Goal: Task Accomplishment & Management: Manage account settings

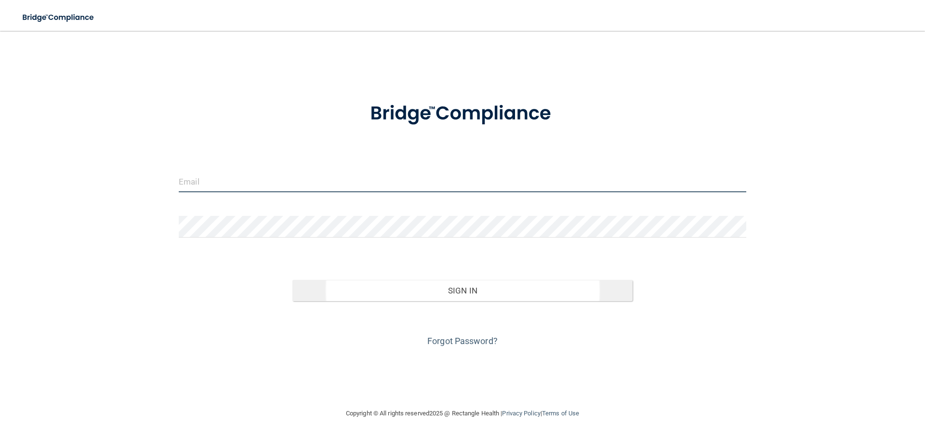
type input "[EMAIL_ADDRESS][DOMAIN_NAME]"
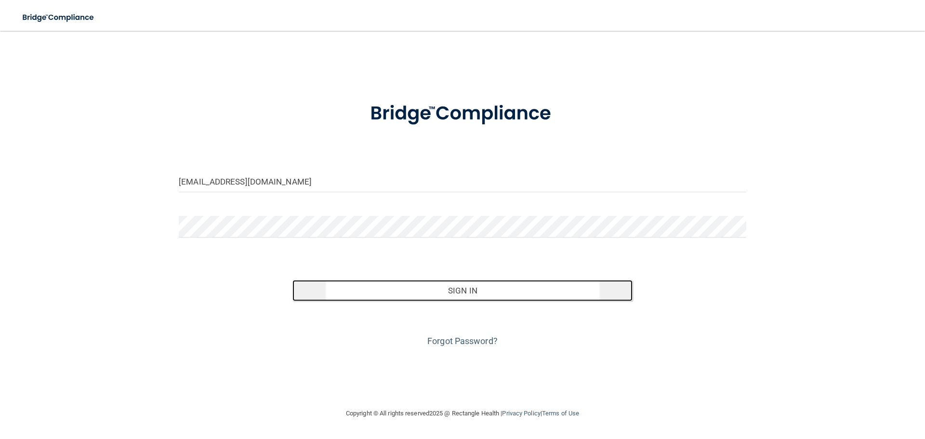
click at [469, 293] on button "Sign In" at bounding box center [462, 290] width 341 height 21
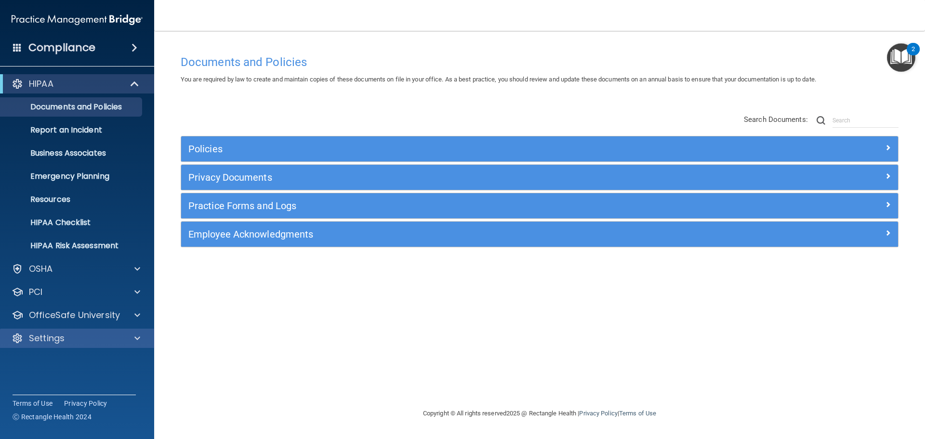
click at [106, 344] on div "Settings" at bounding box center [77, 338] width 155 height 19
click at [131, 338] on div at bounding box center [136, 338] width 24 height 12
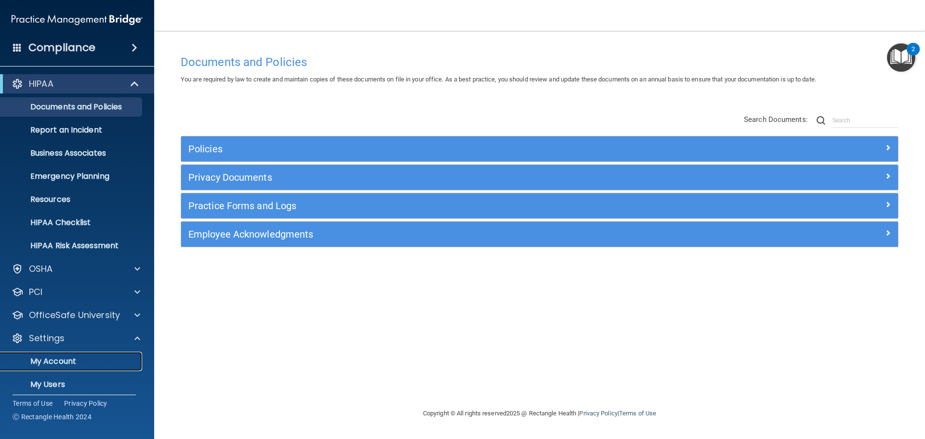
click at [80, 356] on p "My Account" at bounding box center [72, 361] width 132 height 10
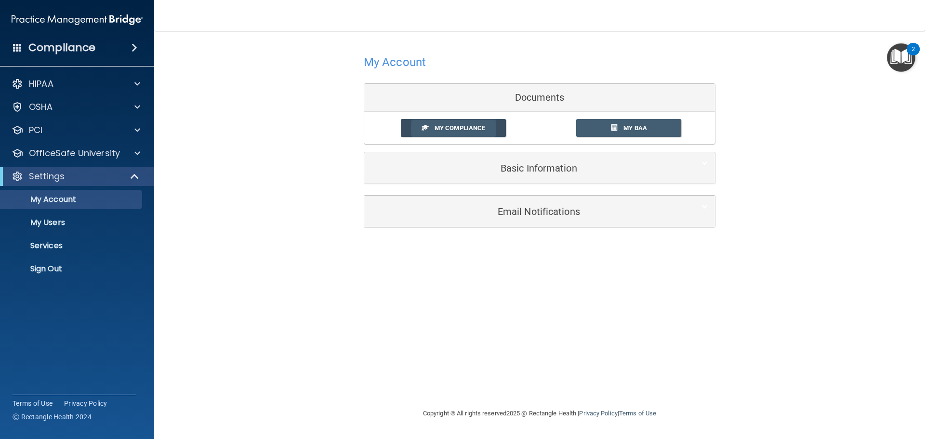
click at [467, 131] on span "My Compliance" at bounding box center [460, 127] width 51 height 7
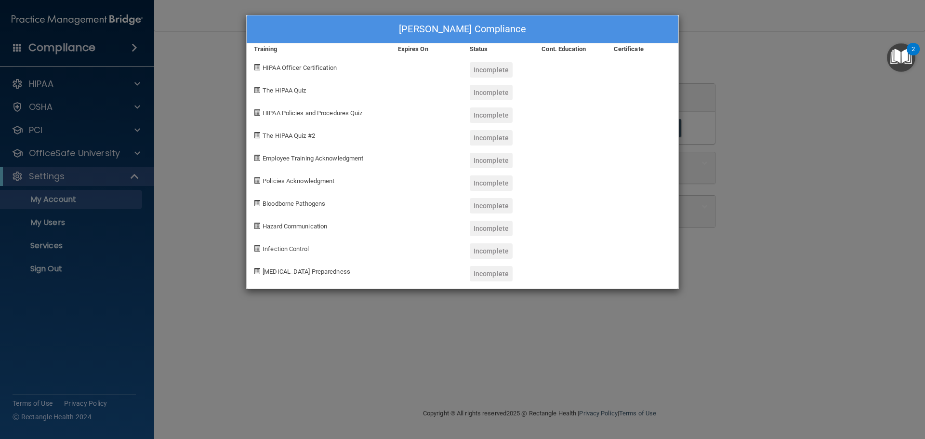
click at [790, 158] on div "[PERSON_NAME] Compliance Training Expires On Status Cont. Education Certificate…" at bounding box center [462, 219] width 925 height 439
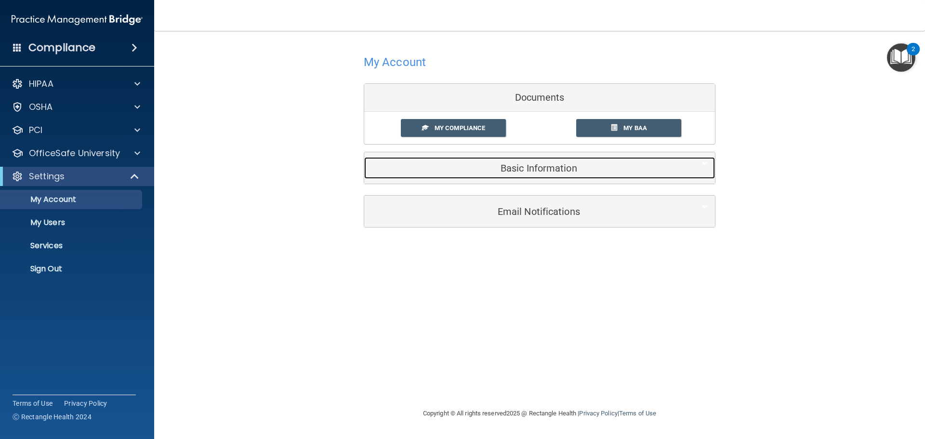
drag, startPoint x: 542, startPoint y: 168, endPoint x: 683, endPoint y: 229, distance: 152.8
click at [544, 169] on h5 "Basic Information" at bounding box center [524, 168] width 307 height 11
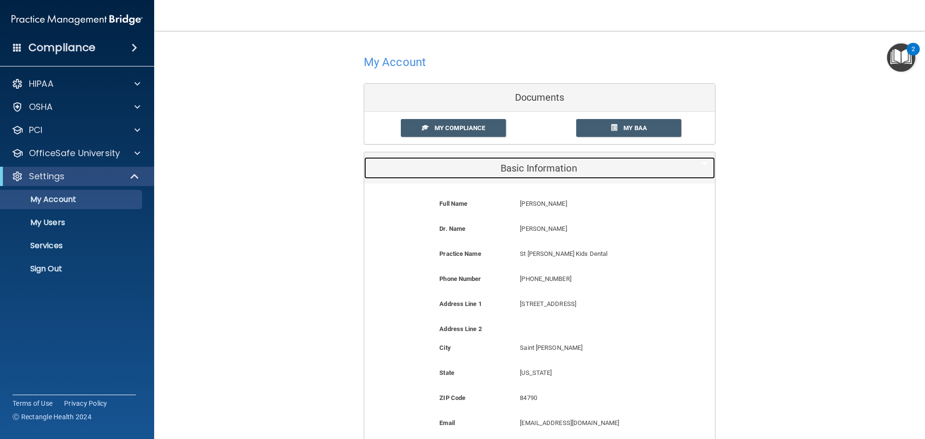
scroll to position [129, 0]
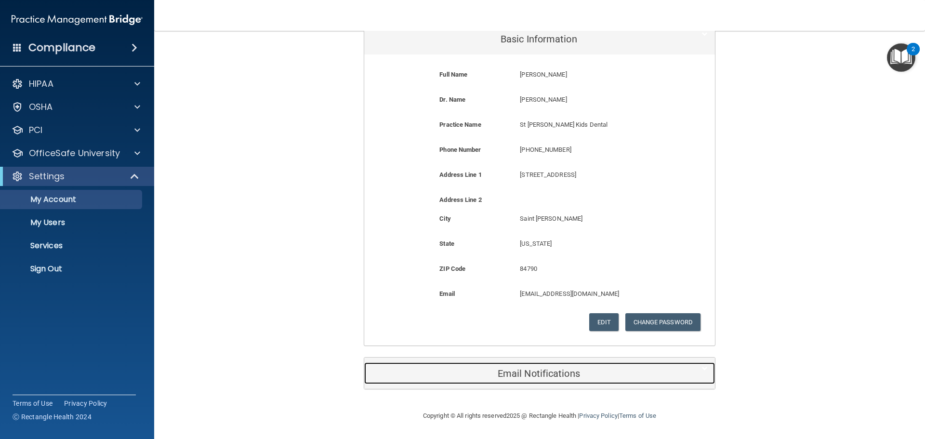
click at [560, 370] on h5 "Email Notifications" at bounding box center [524, 373] width 307 height 11
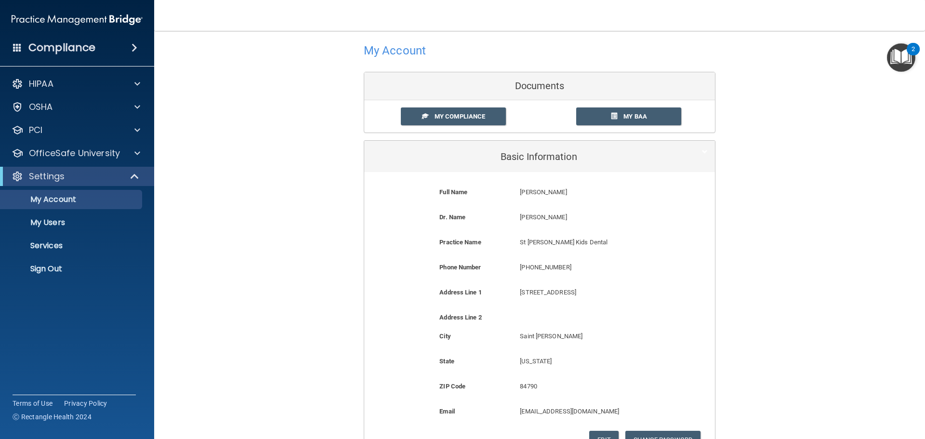
scroll to position [0, 0]
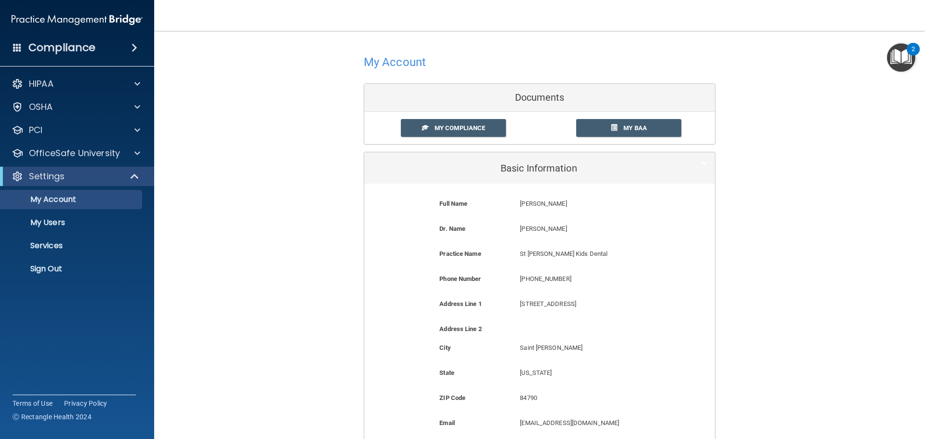
click at [516, 108] on div "Documents" at bounding box center [539, 98] width 351 height 28
click at [523, 97] on div "Documents" at bounding box center [539, 98] width 351 height 28
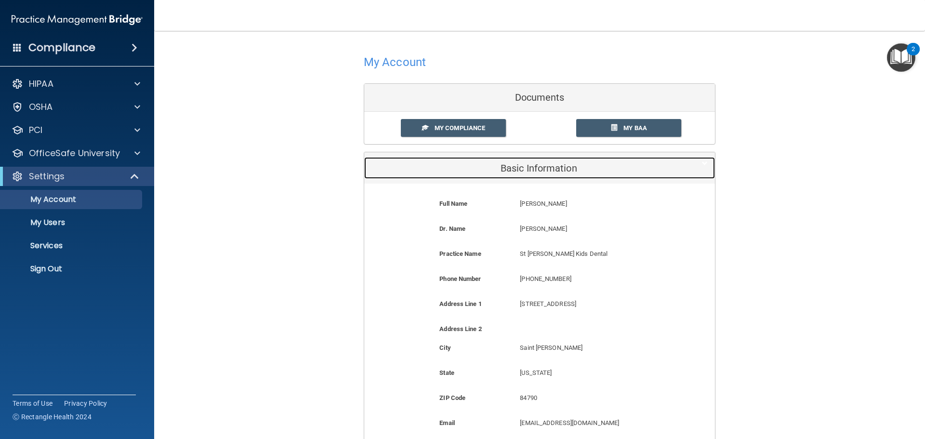
click at [510, 164] on h5 "Basic Information" at bounding box center [524, 168] width 307 height 11
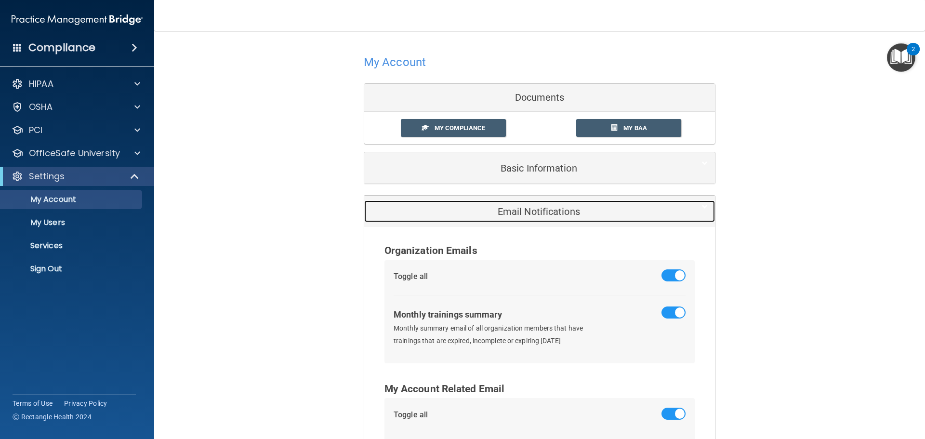
click at [542, 216] on h5 "Email Notifications" at bounding box center [524, 211] width 307 height 11
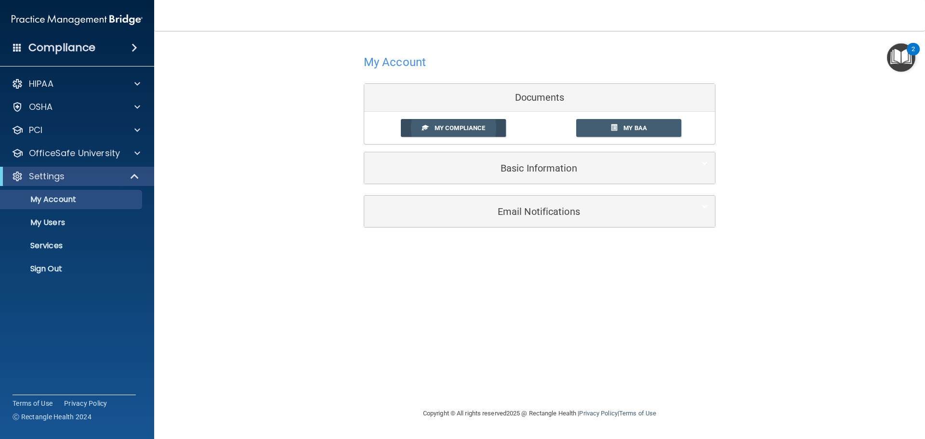
click at [467, 131] on span "My Compliance" at bounding box center [460, 127] width 51 height 7
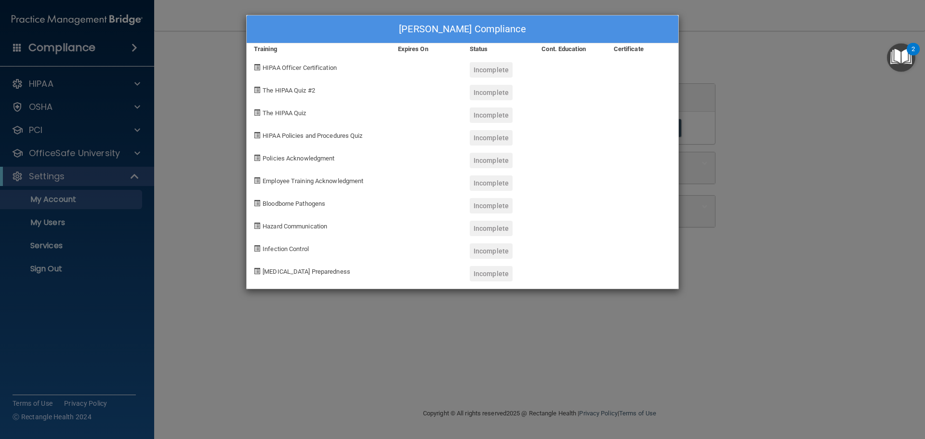
click at [834, 149] on div "[PERSON_NAME] Compliance Training Expires On Status Cont. Education Certificate…" at bounding box center [462, 219] width 925 height 439
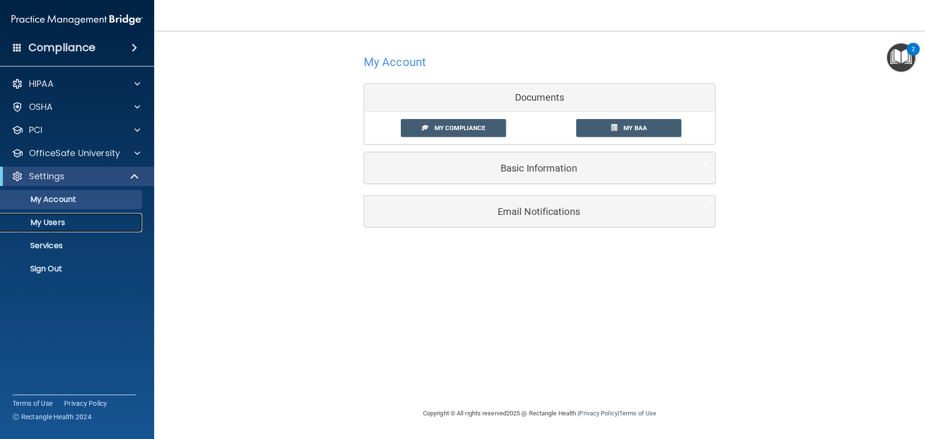
click at [43, 222] on p "My Users" at bounding box center [72, 223] width 132 height 10
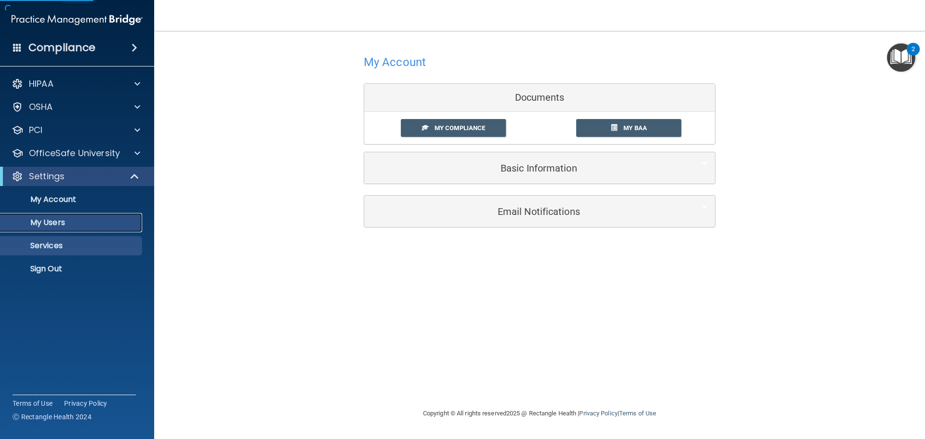
select select "20"
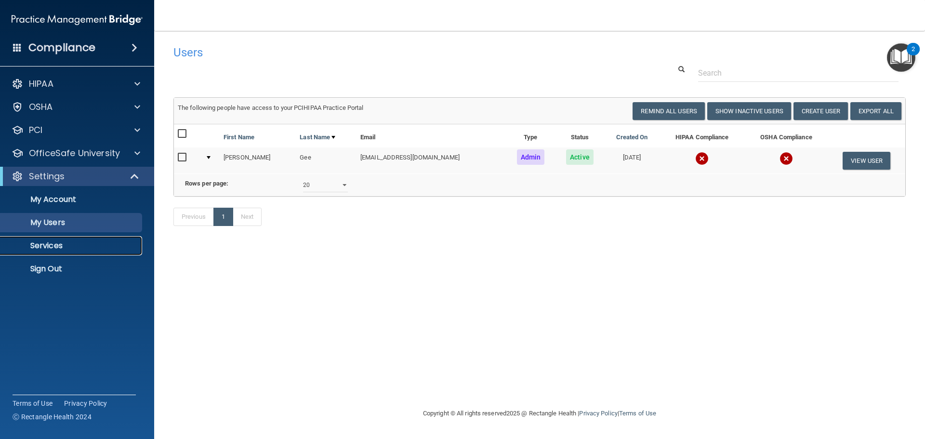
click at [66, 252] on link "Services" at bounding box center [66, 245] width 152 height 19
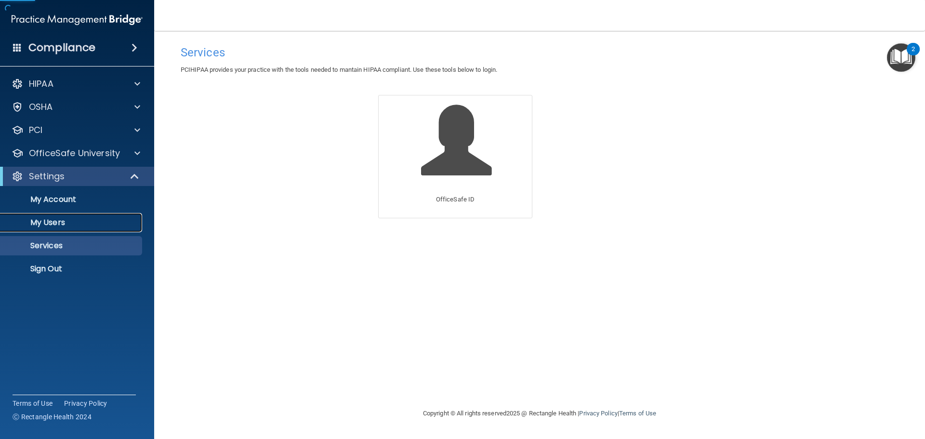
click at [83, 226] on p "My Users" at bounding box center [72, 223] width 132 height 10
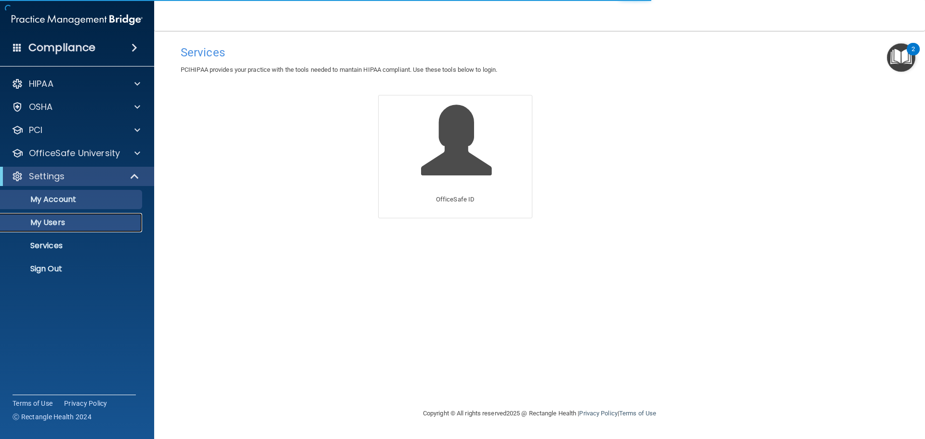
select select "20"
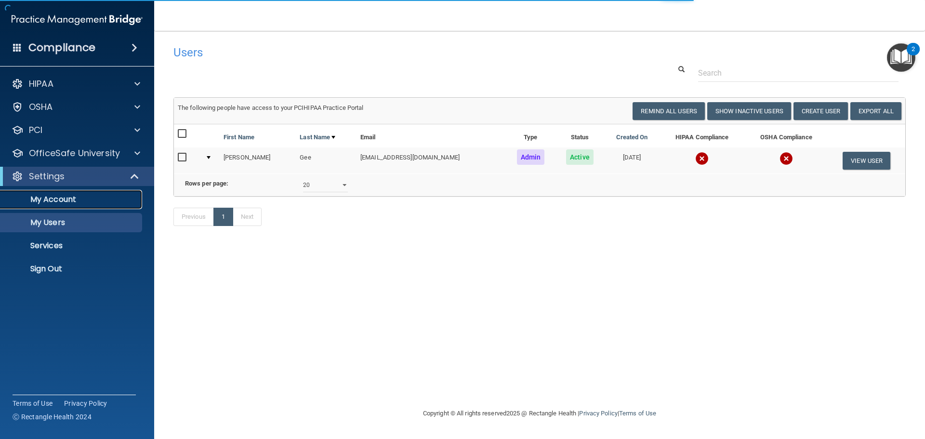
click at [88, 206] on link "My Account" at bounding box center [66, 199] width 152 height 19
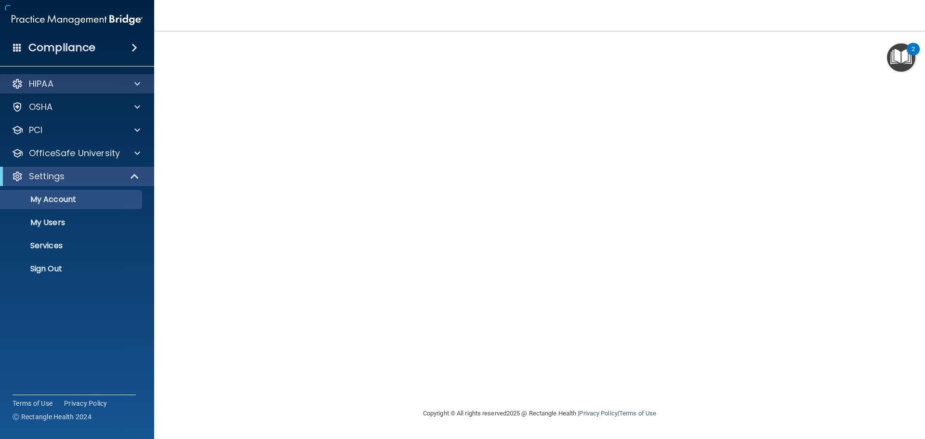
click at [55, 90] on div "HIPAA" at bounding box center [77, 83] width 155 height 19
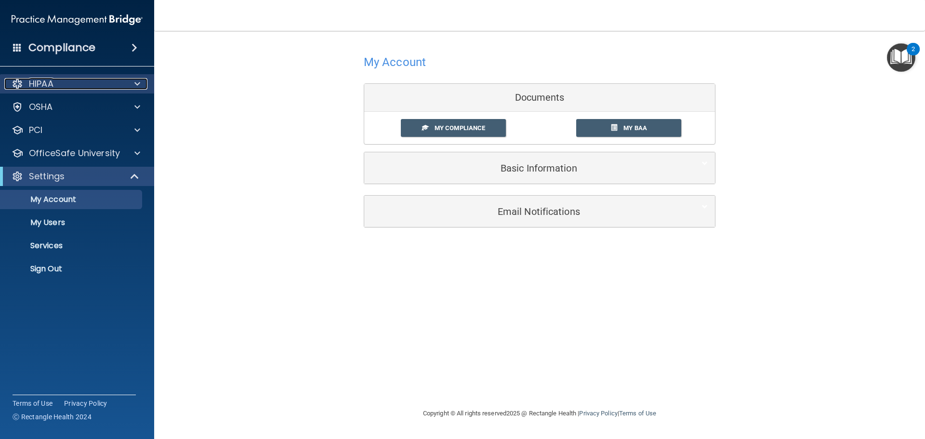
click at [139, 83] on span at bounding box center [137, 84] width 6 height 12
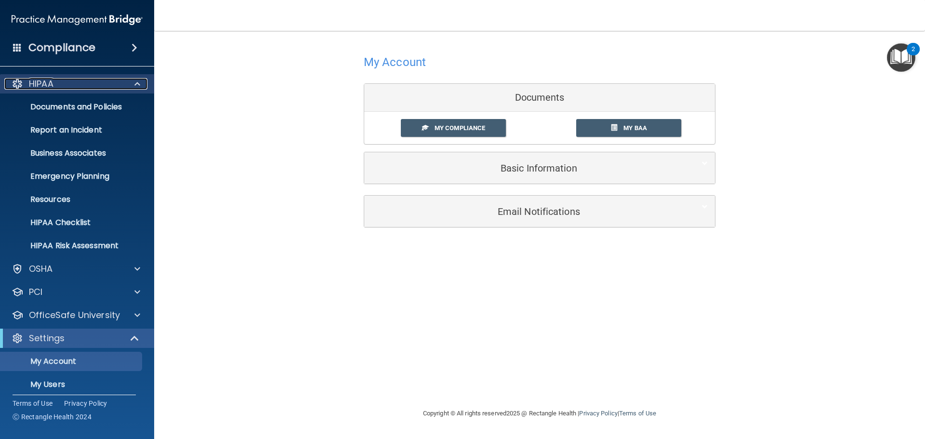
click at [139, 83] on span at bounding box center [137, 84] width 6 height 12
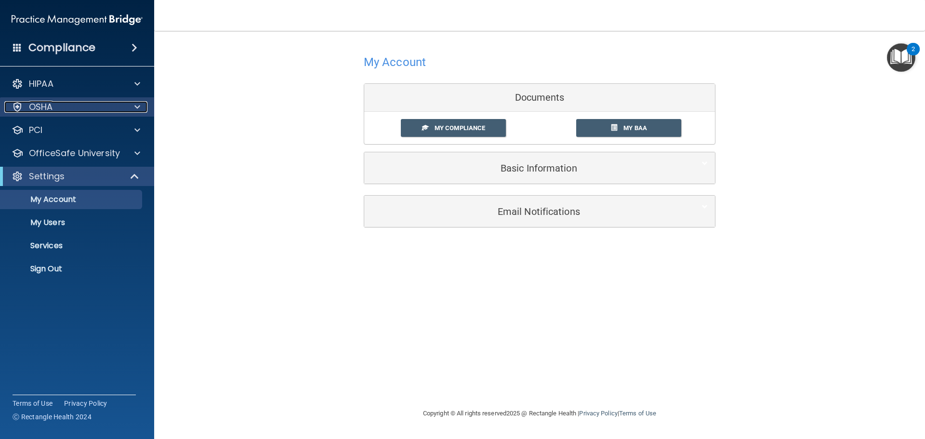
click at [133, 108] on div at bounding box center [136, 107] width 24 height 12
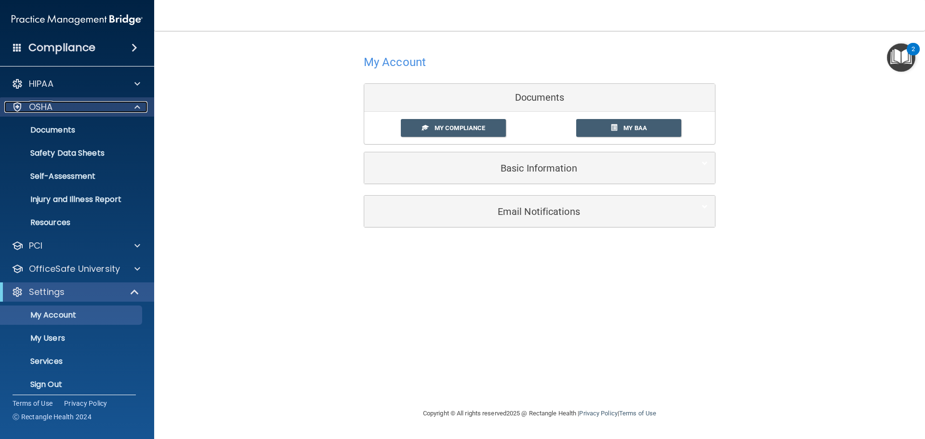
click at [133, 109] on div at bounding box center [136, 107] width 24 height 12
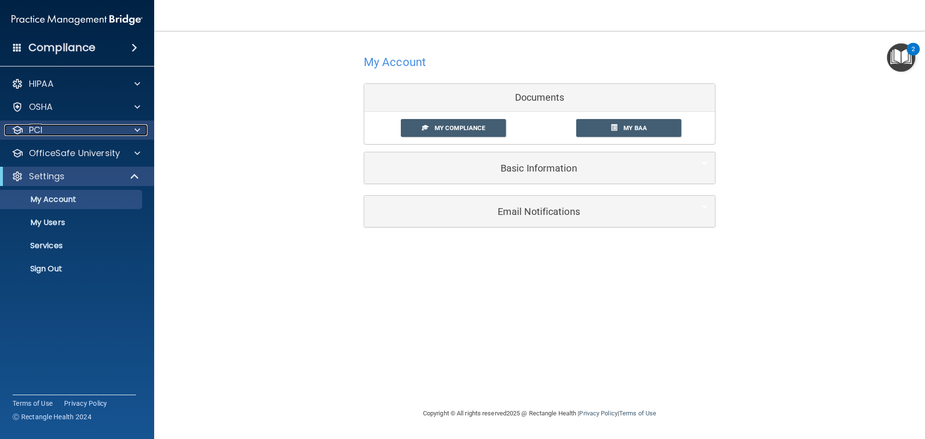
click at [137, 125] on span at bounding box center [137, 130] width 6 height 12
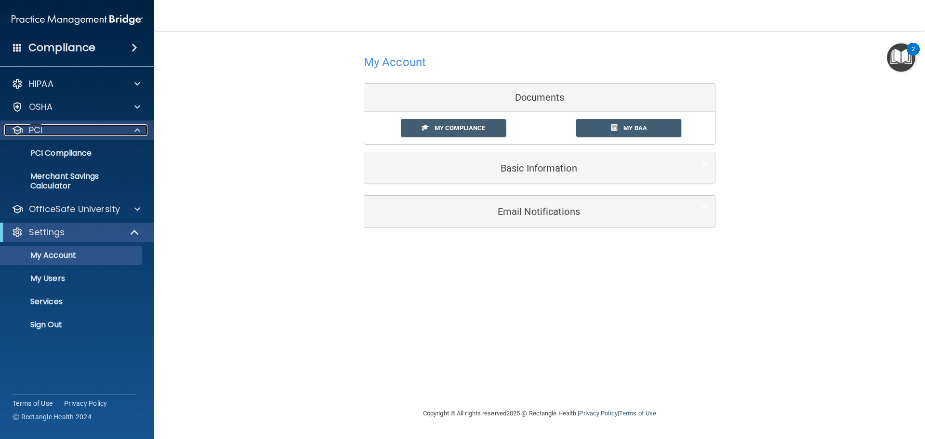
drag, startPoint x: 135, startPoint y: 132, endPoint x: 145, endPoint y: 172, distance: 41.6
click at [135, 132] on span at bounding box center [137, 130] width 6 height 12
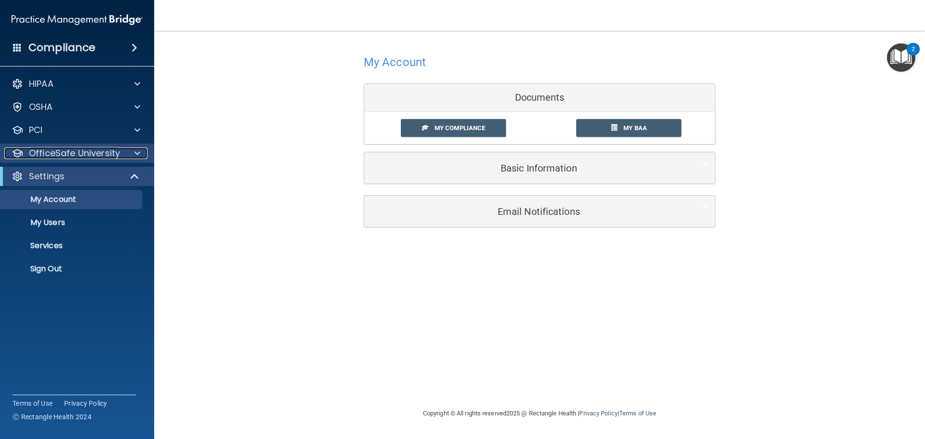
click at [138, 155] on span at bounding box center [137, 153] width 6 height 12
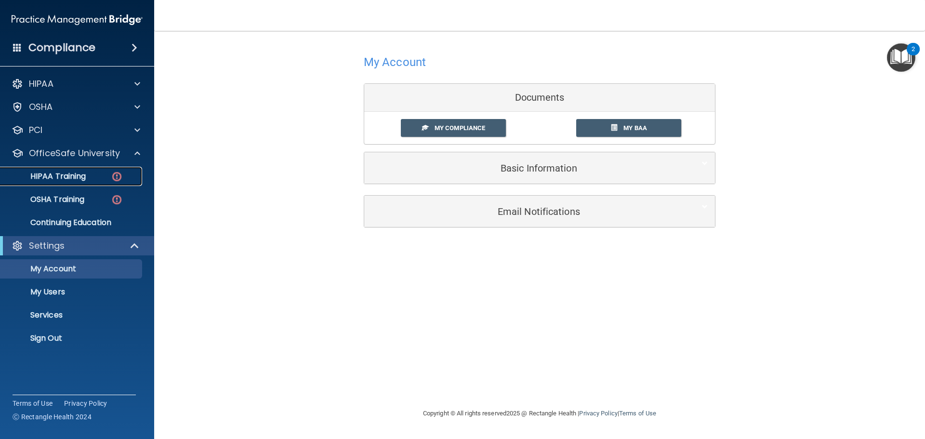
click at [115, 177] on img at bounding box center [117, 177] width 12 height 12
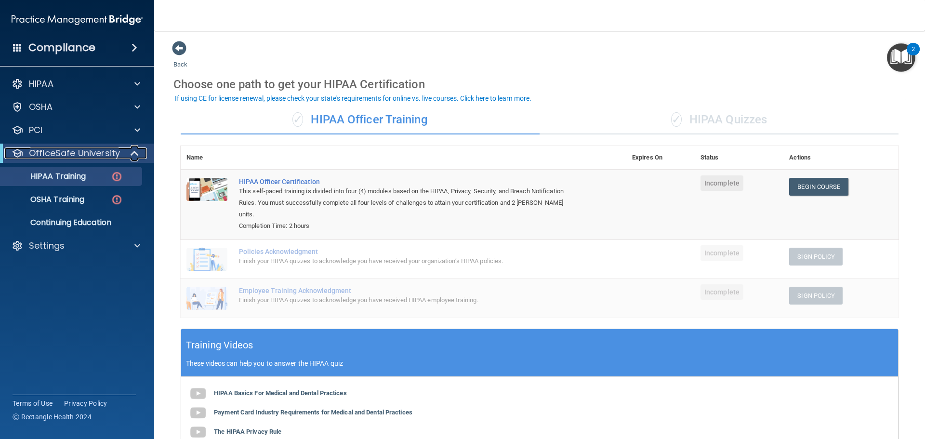
click at [130, 151] on div at bounding box center [135, 153] width 24 height 12
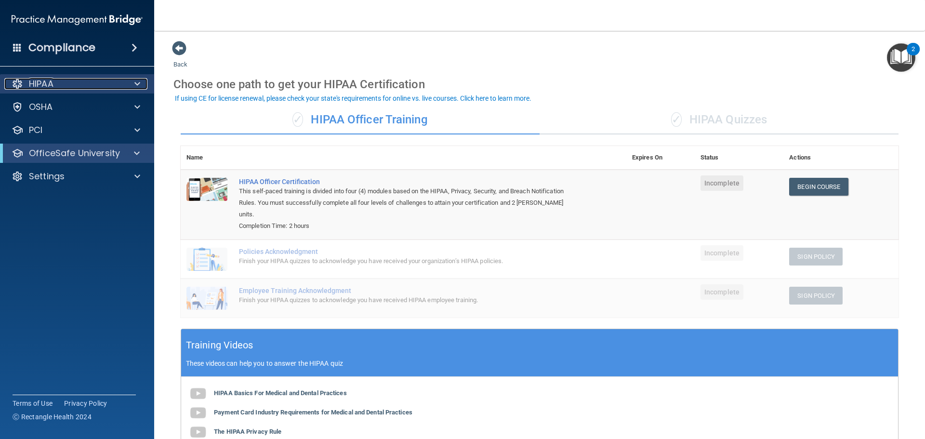
click at [136, 82] on span at bounding box center [137, 84] width 6 height 12
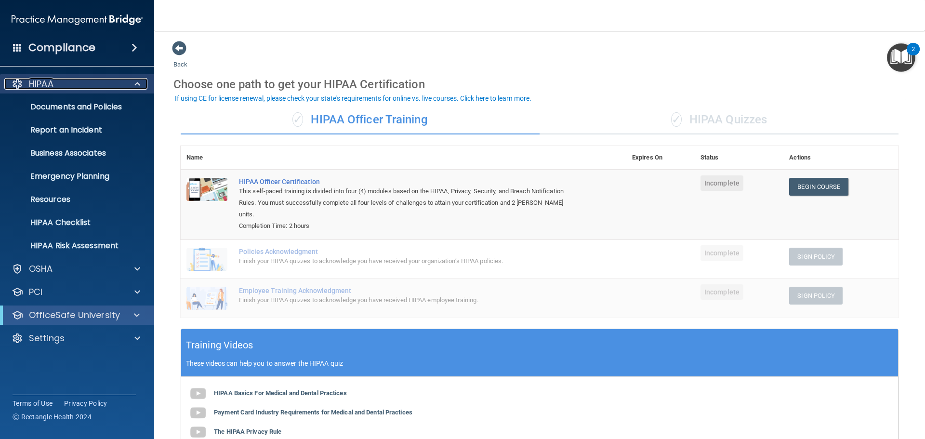
click at [75, 83] on div "HIPAA" at bounding box center [63, 84] width 119 height 12
